Goal: Information Seeking & Learning: Learn about a topic

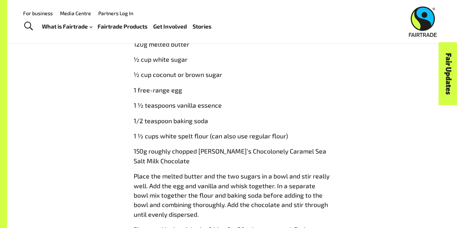
scroll to position [725, 0]
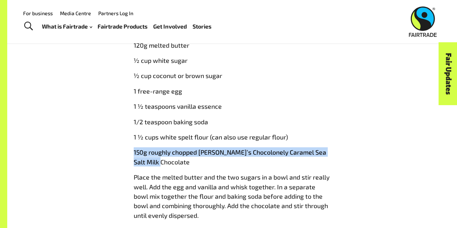
drag, startPoint x: 167, startPoint y: 163, endPoint x: 130, endPoint y: 156, distance: 37.2
copy p "150g roughly chopped [PERSON_NAME]’s Chocolonely Caramel Sea Salt Milk Chocolate"
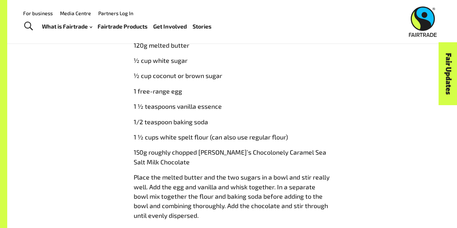
click at [189, 67] on div "Chocolate cookies with [PERSON_NAME]’s Chocolonely caramel sea salt milk chocol…" at bounding box center [232, 30] width 197 height 774
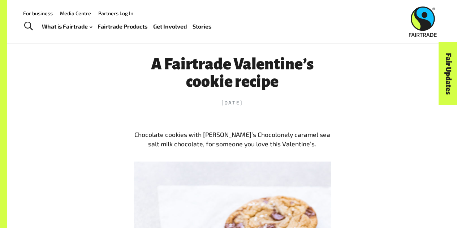
scroll to position [238, 0]
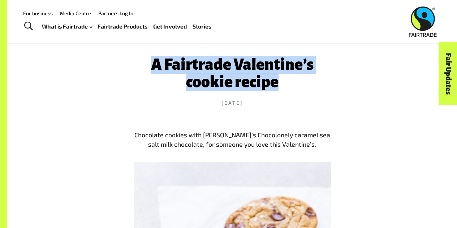
drag, startPoint x: 281, startPoint y: 84, endPoint x: 143, endPoint y: 68, distance: 139.2
click at [143, 68] on h1 "A Fairtrade Valentine’s cookie recipe" at bounding box center [232, 73] width 197 height 34
copy h1 "A Fairtrade Valentine’s cookie recipe"
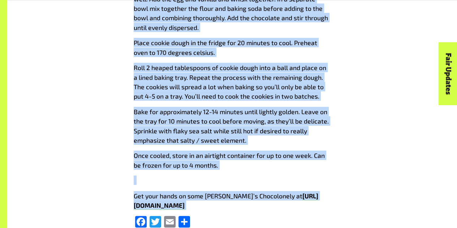
scroll to position [952, 0]
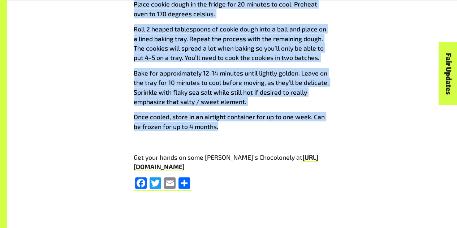
drag, startPoint x: 134, startPoint y: 79, endPoint x: 229, endPoint y: 130, distance: 108.1
copy div "Lorem 4 – 59 ipsumdo Sitam conse adipisc eli s doeiusmo, tempori, utlabo etdol …"
